Goal: Find specific page/section: Find specific page/section

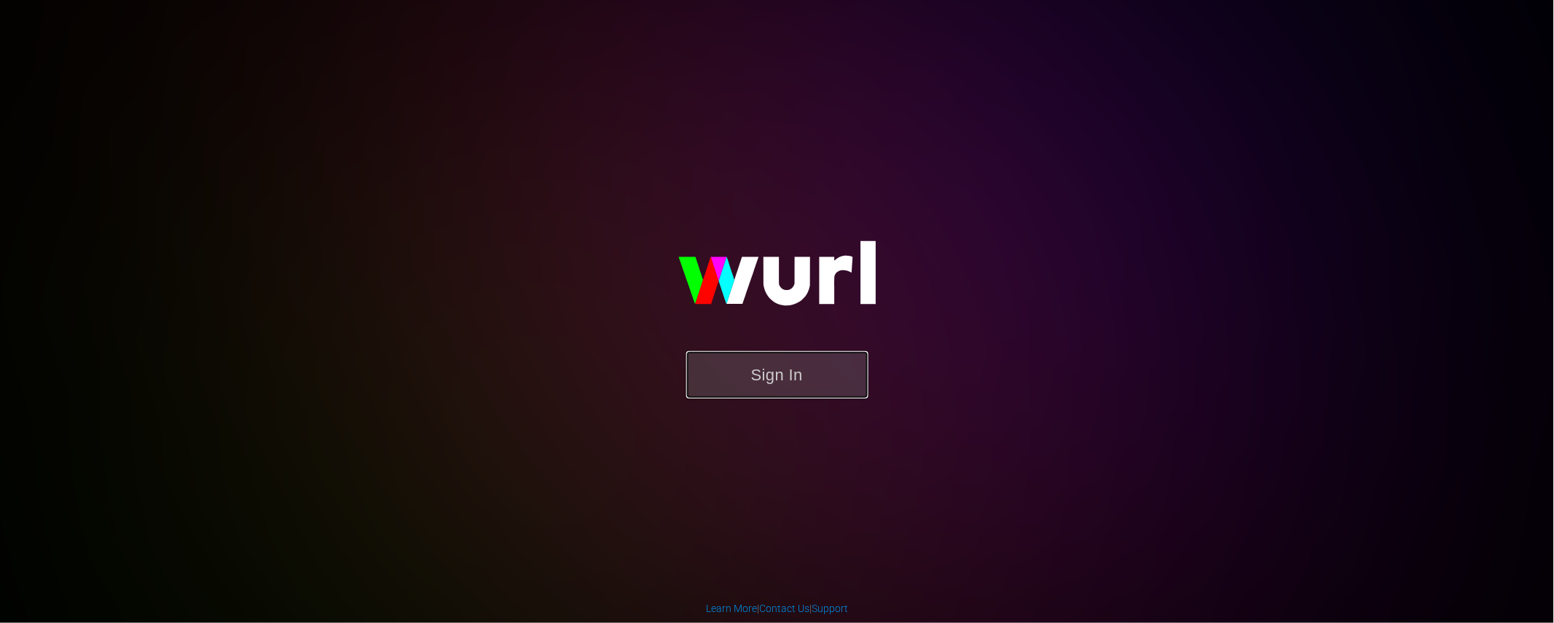
click at [790, 387] on button "Sign In" at bounding box center [777, 374] width 182 height 47
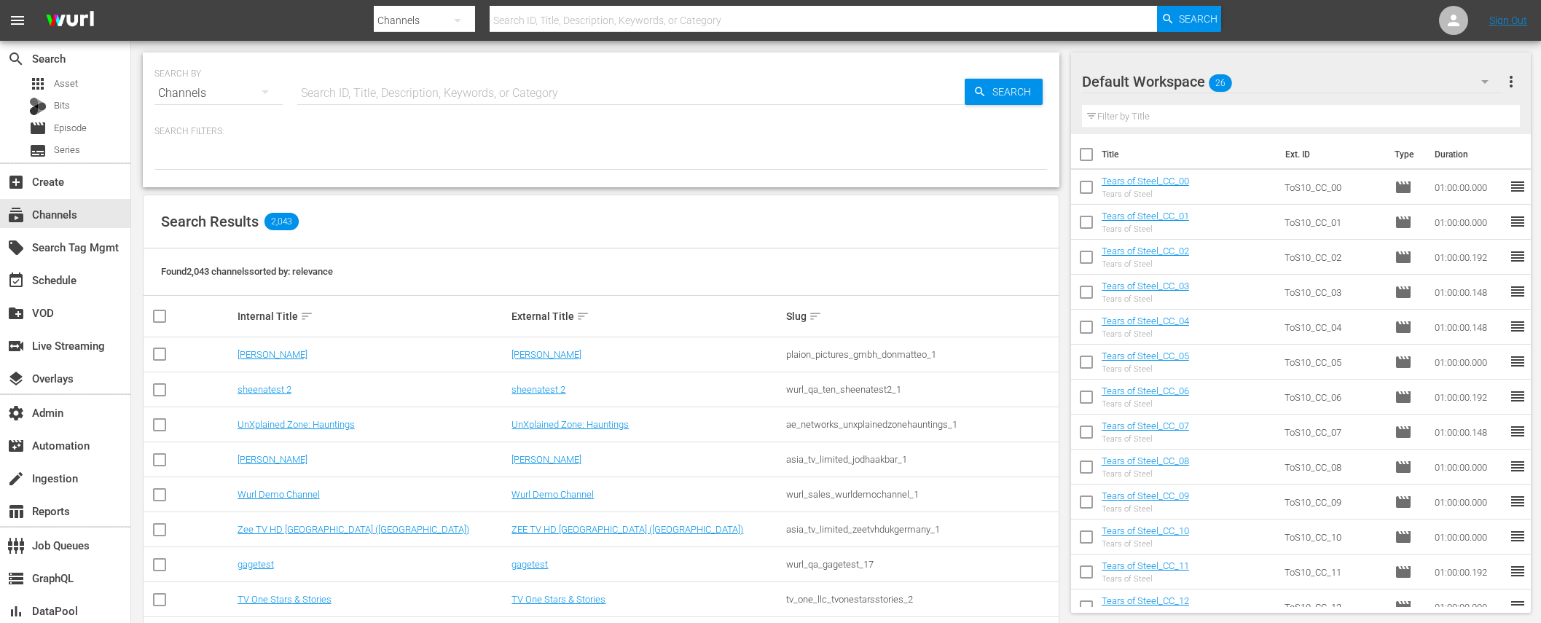
click at [605, 25] on input "text" at bounding box center [824, 20] width 668 height 35
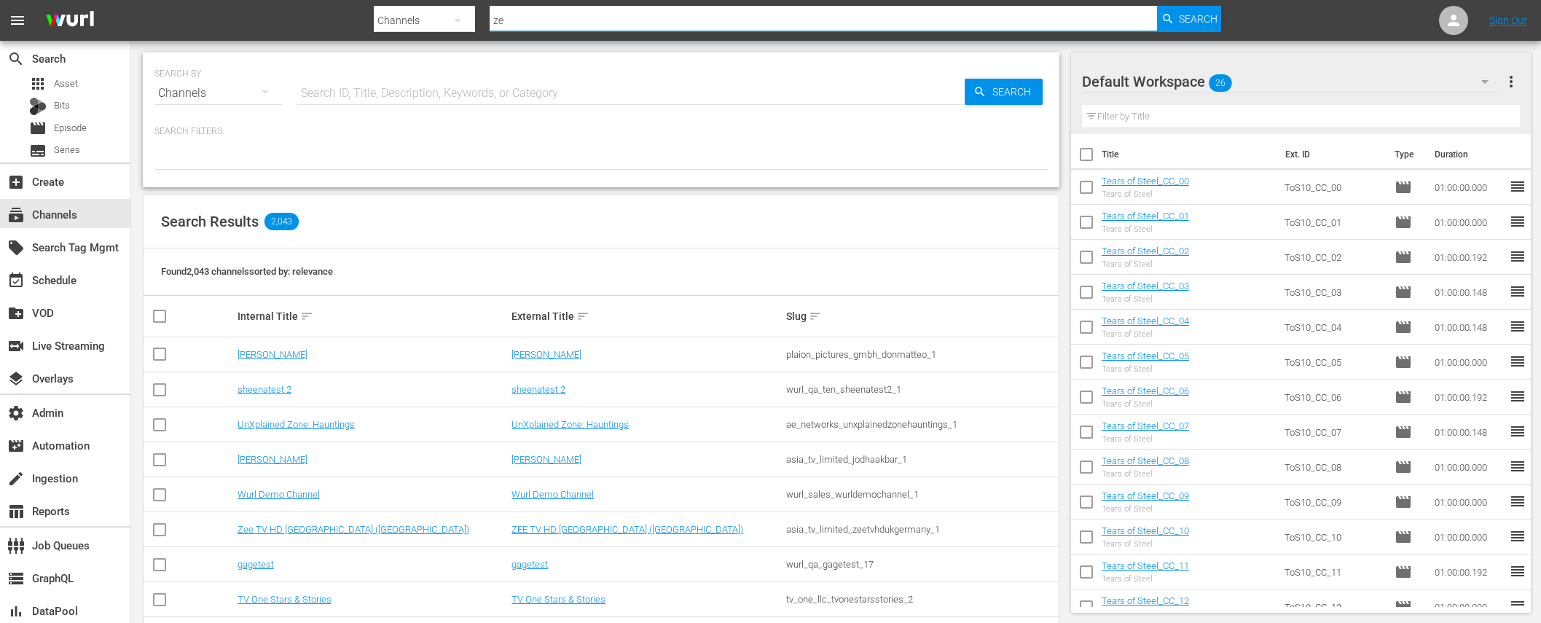
type input "zee"
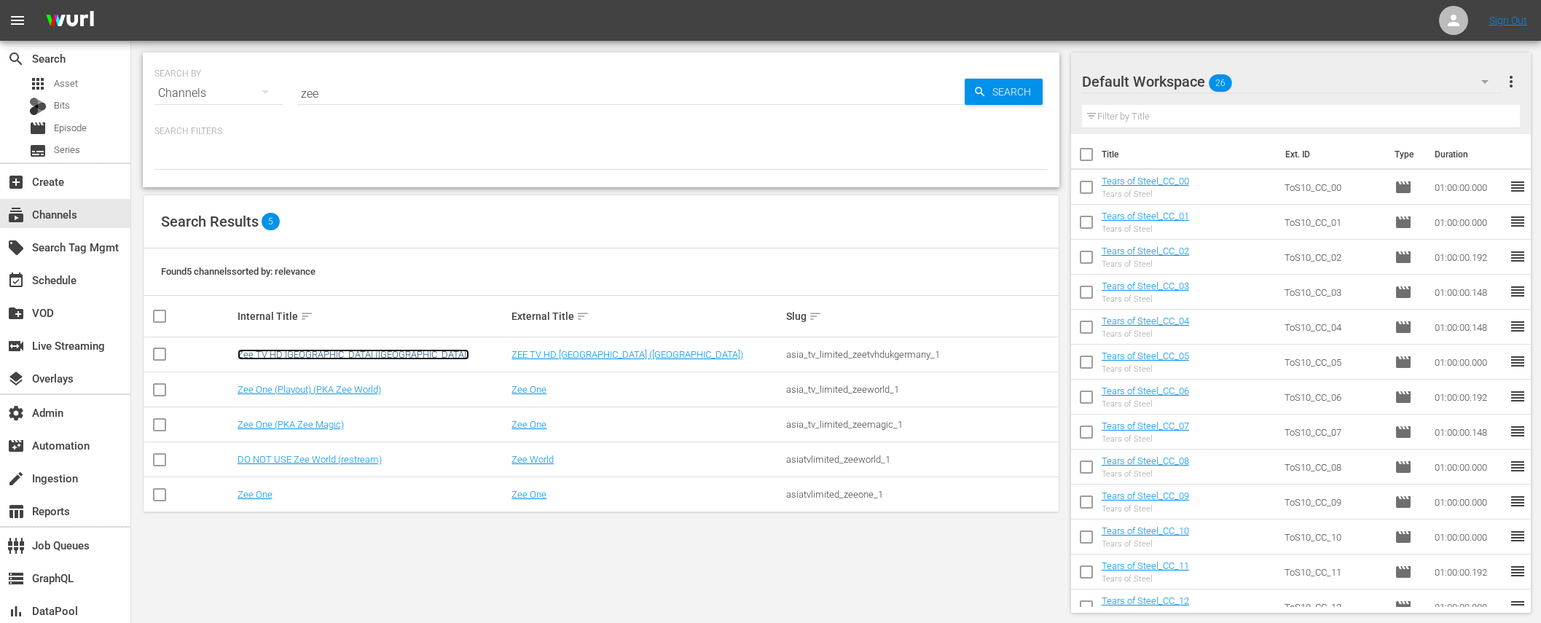
click at [310, 350] on link "Zee TV HD UK (Germany)" at bounding box center [353, 354] width 232 height 11
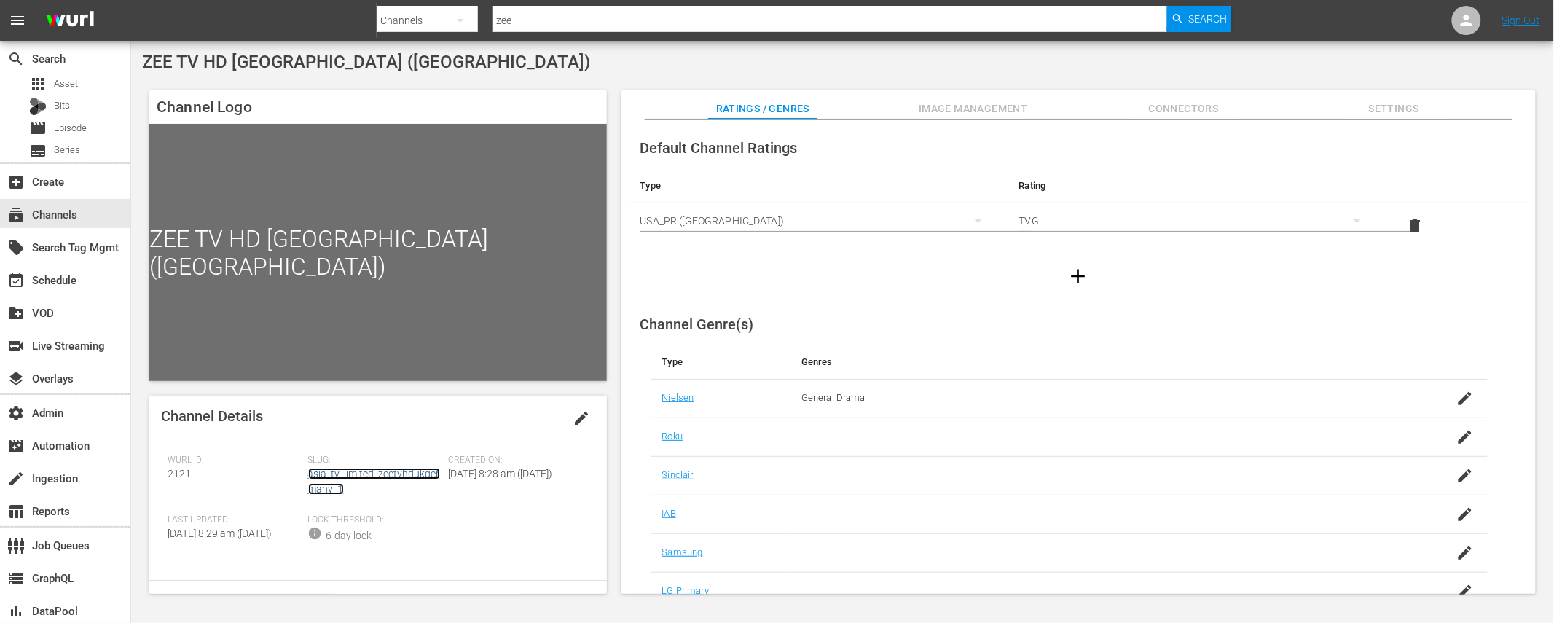
click at [375, 476] on link "asia_tv_limited_zeetvhdukgermany_1" at bounding box center [374, 481] width 132 height 27
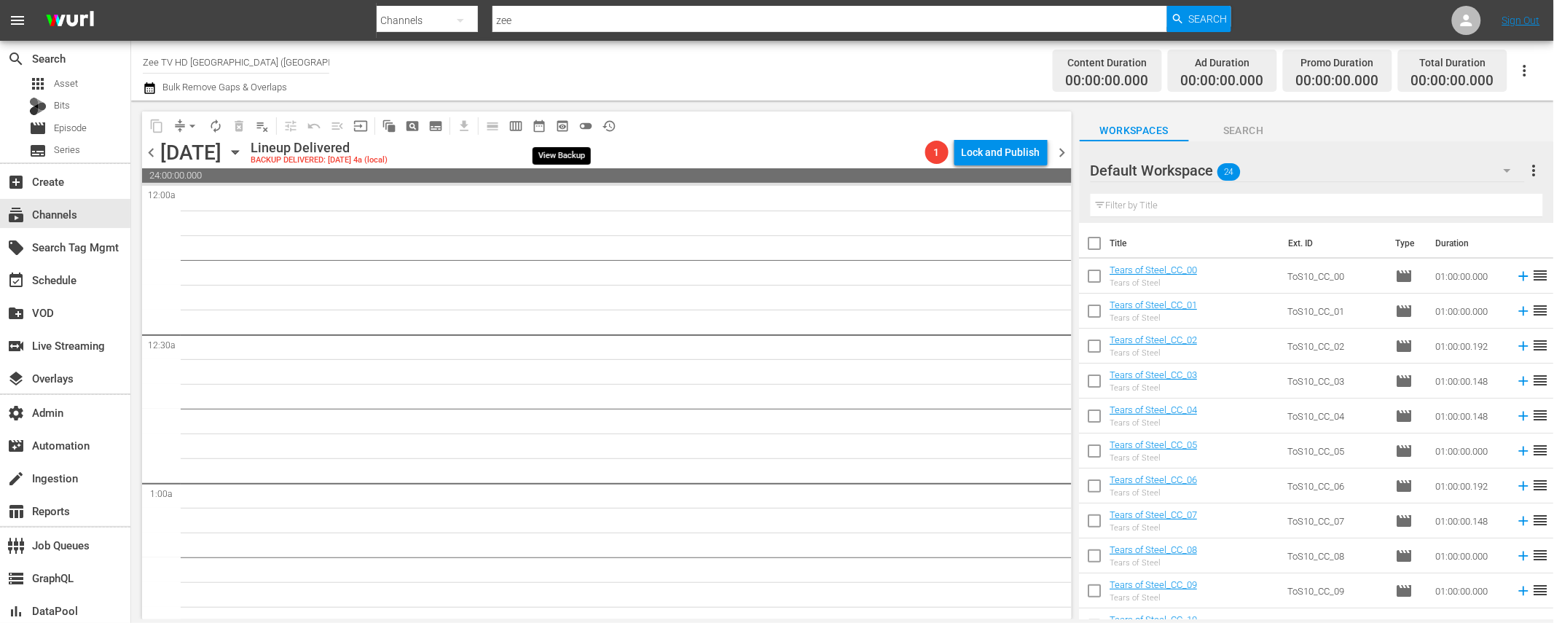
click at [558, 122] on span "preview_outlined" at bounding box center [562, 126] width 15 height 15
